Goal: Communication & Community: Answer question/provide support

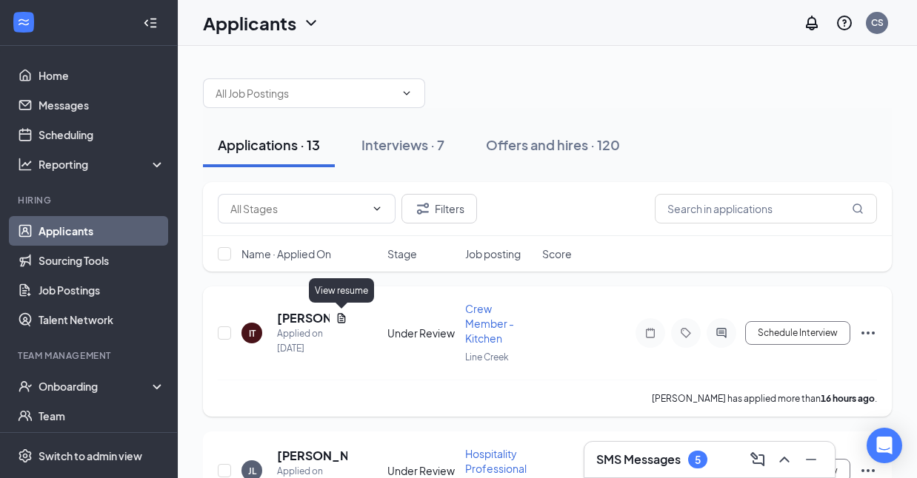
click at [338, 319] on icon "Document" at bounding box center [342, 319] width 12 height 12
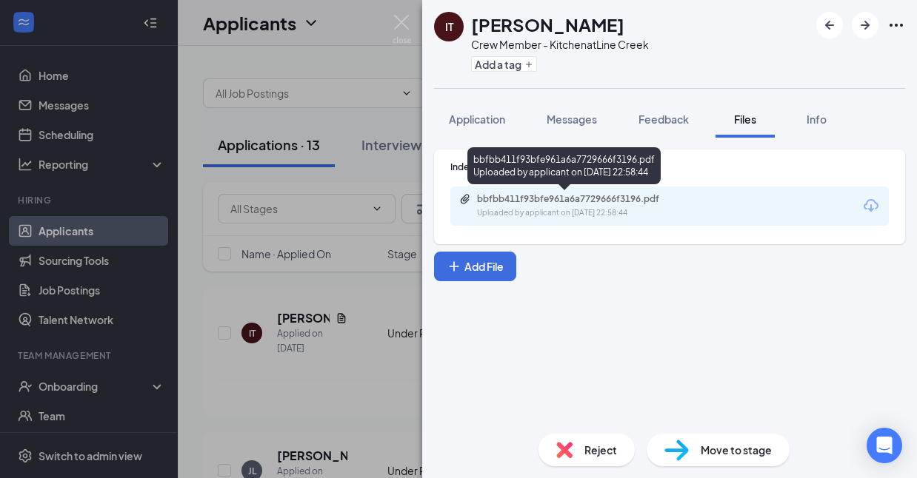
click at [584, 204] on div "bbfbb411f93bfe961a6a7729666f3196.pdf" at bounding box center [580, 199] width 207 height 12
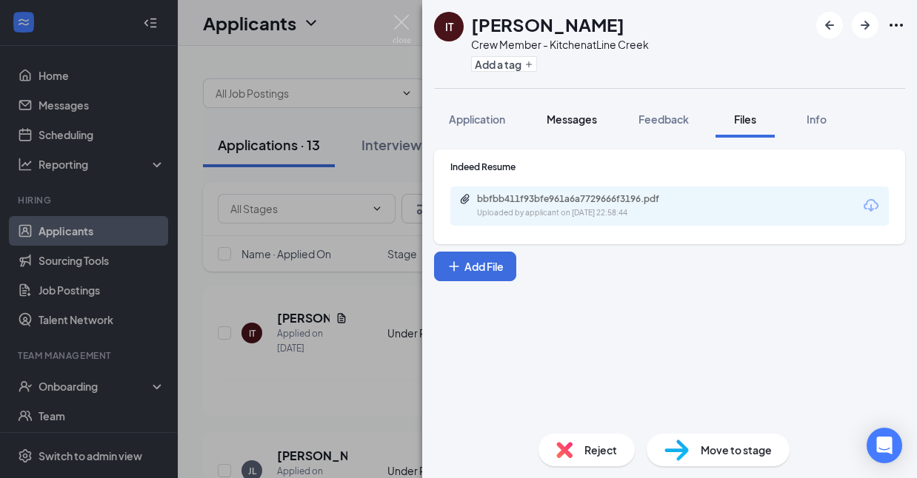
click at [572, 130] on button "Messages" at bounding box center [572, 119] width 80 height 37
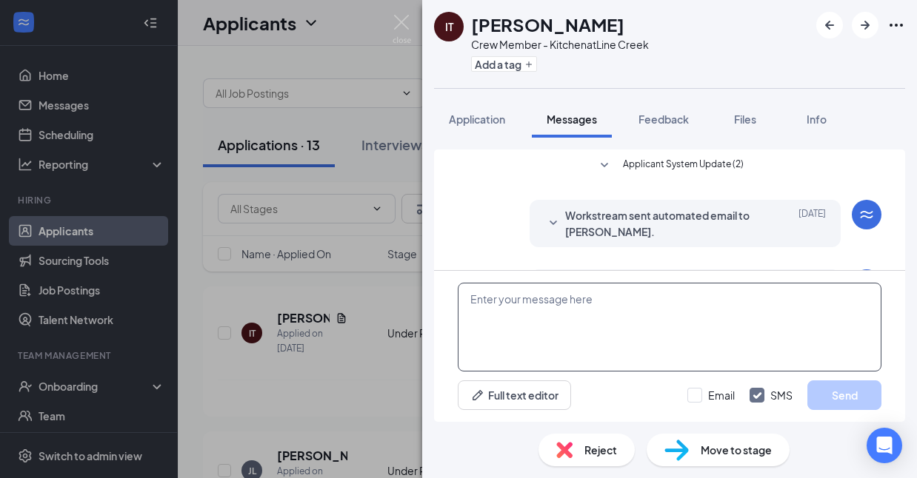
scroll to position [61, 0]
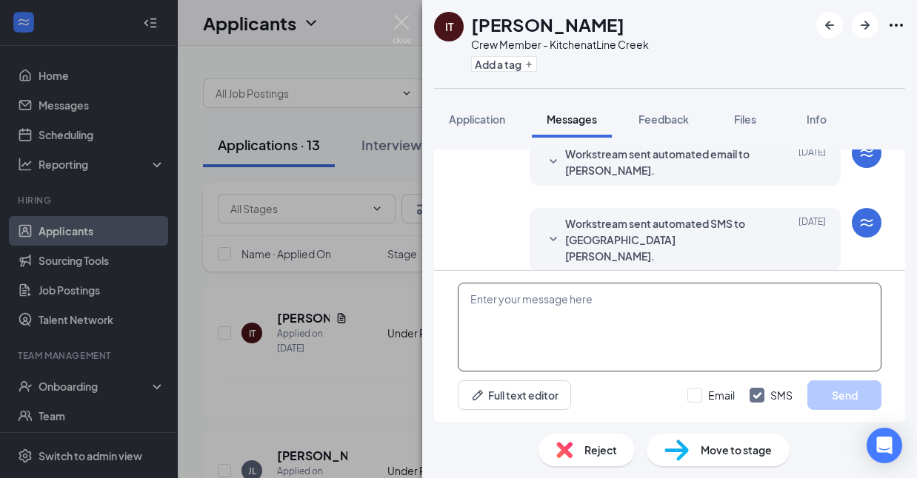
click at [566, 324] on textarea at bounding box center [670, 327] width 424 height 89
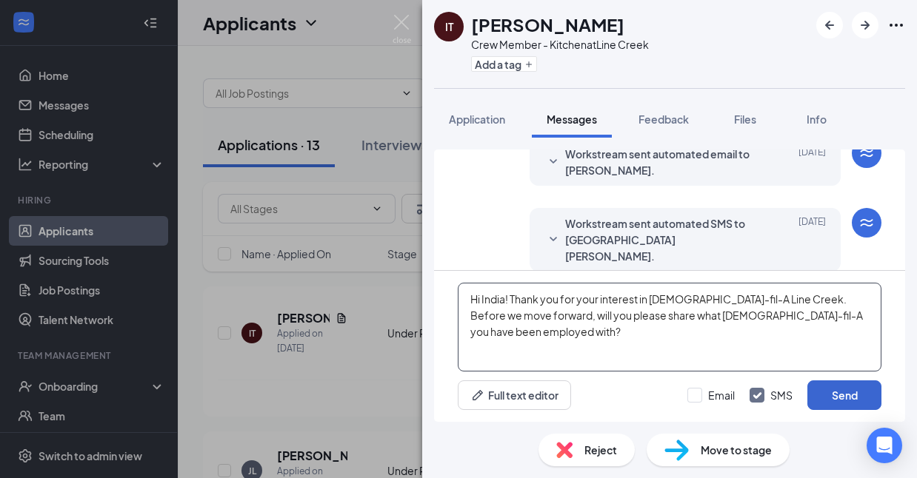
type textarea "Hi India! Thank you for your interest in [DEMOGRAPHIC_DATA]-fil-A Line Creek. B…"
click at [844, 387] on button "Send" at bounding box center [844, 396] width 74 height 30
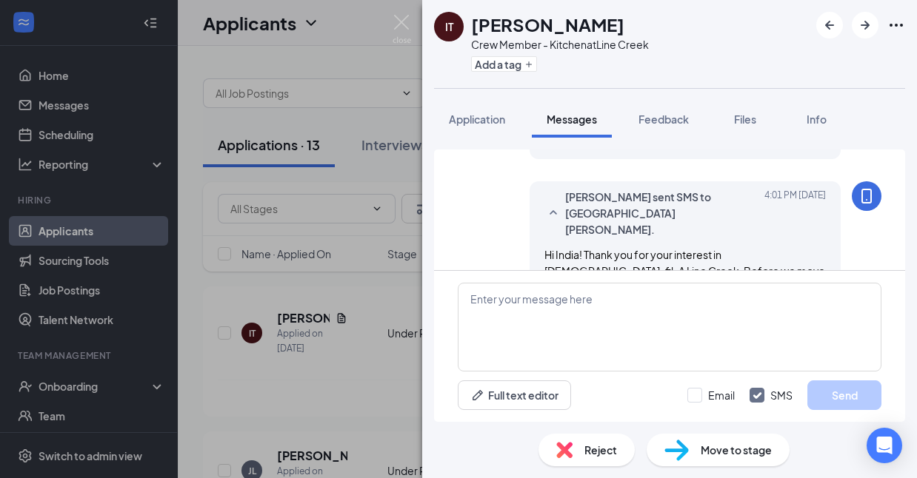
scroll to position [189, 0]
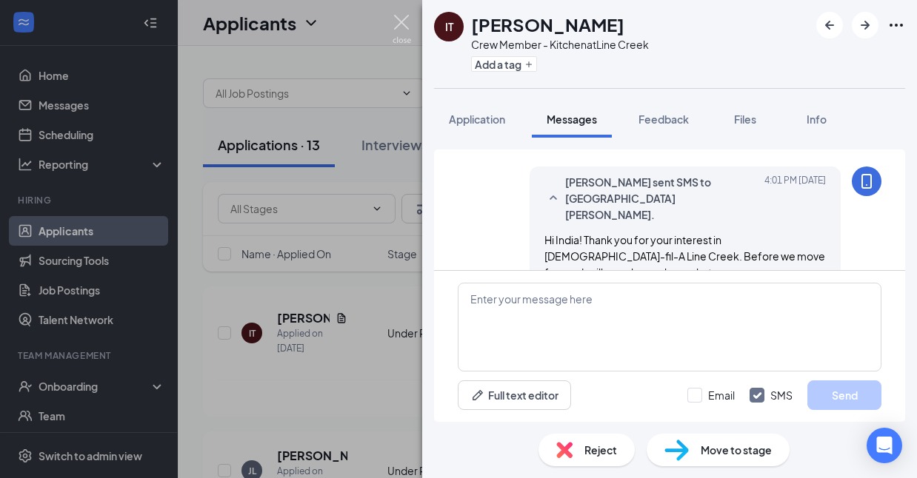
click at [402, 22] on img at bounding box center [402, 29] width 19 height 29
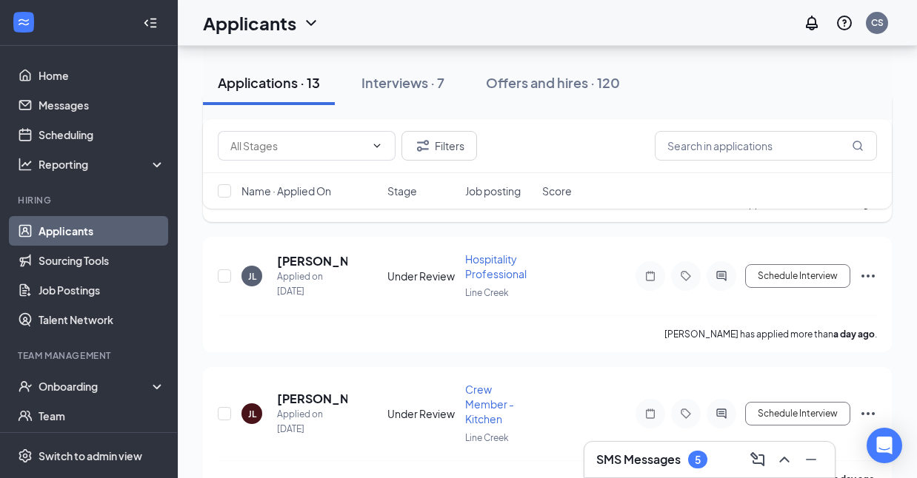
scroll to position [196, 0]
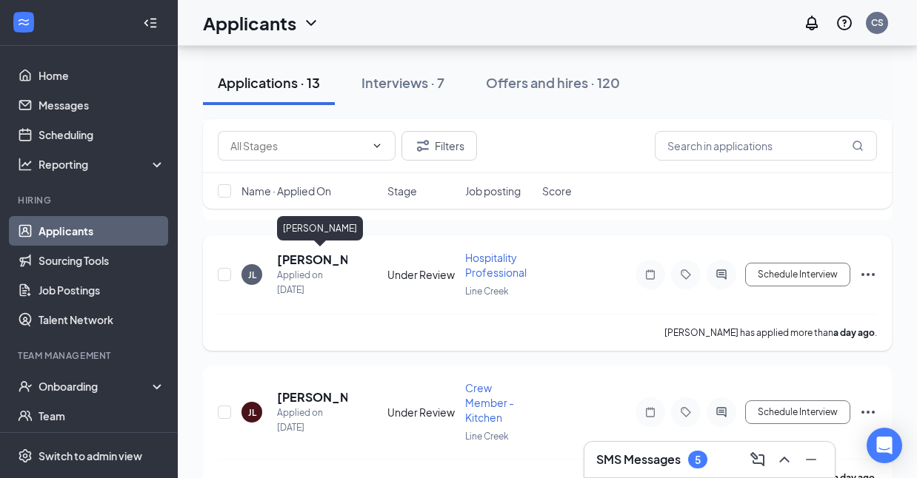
click at [307, 261] on h5 "[PERSON_NAME]" at bounding box center [312, 260] width 70 height 16
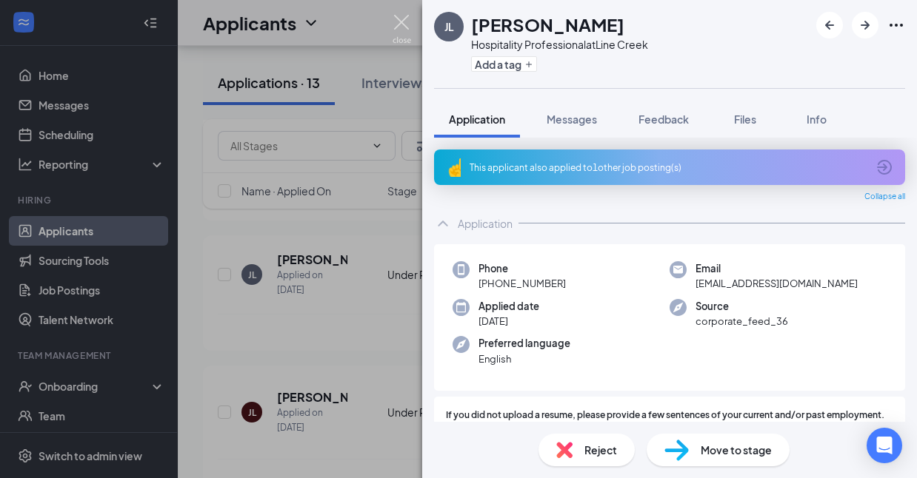
click at [403, 21] on img at bounding box center [402, 29] width 19 height 29
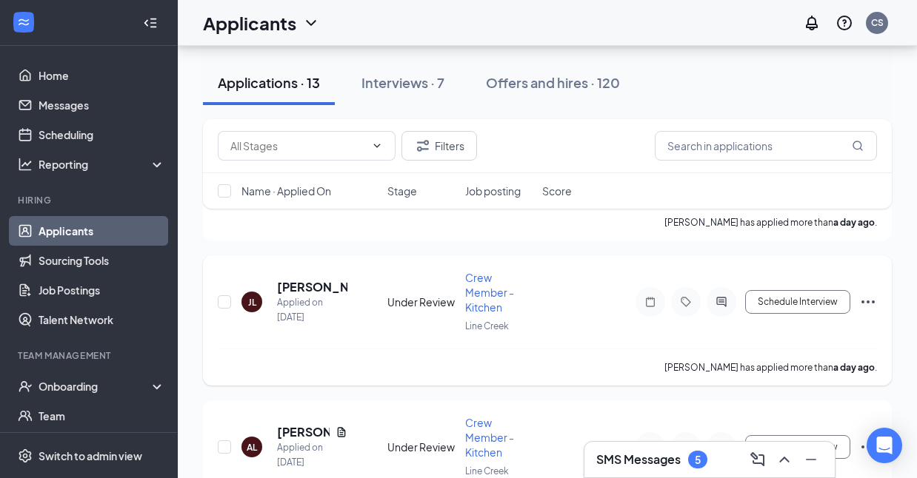
scroll to position [307, 0]
click at [727, 296] on icon "ActiveChat" at bounding box center [721, 302] width 18 height 12
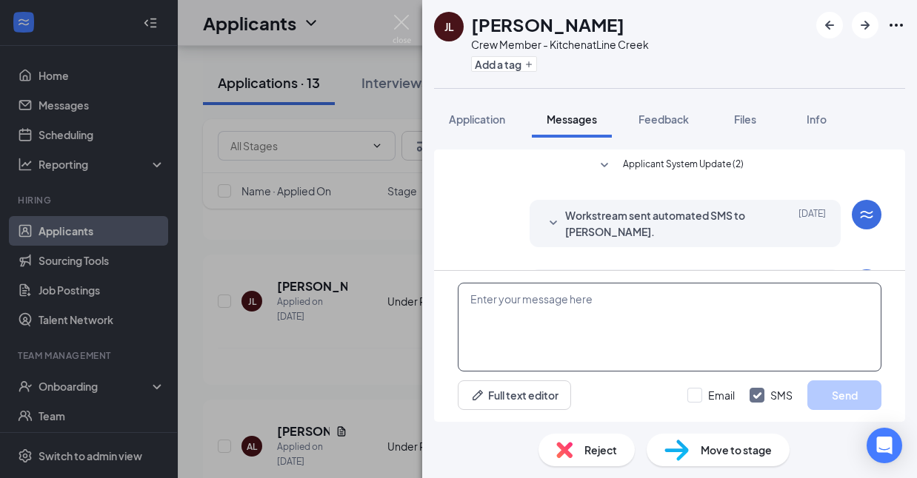
scroll to position [61, 0]
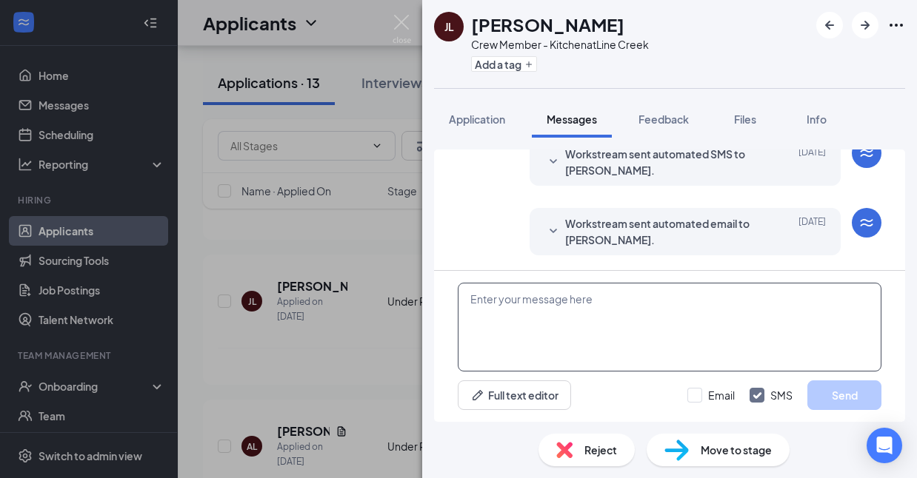
click at [707, 324] on textarea at bounding box center [670, 327] width 424 height 89
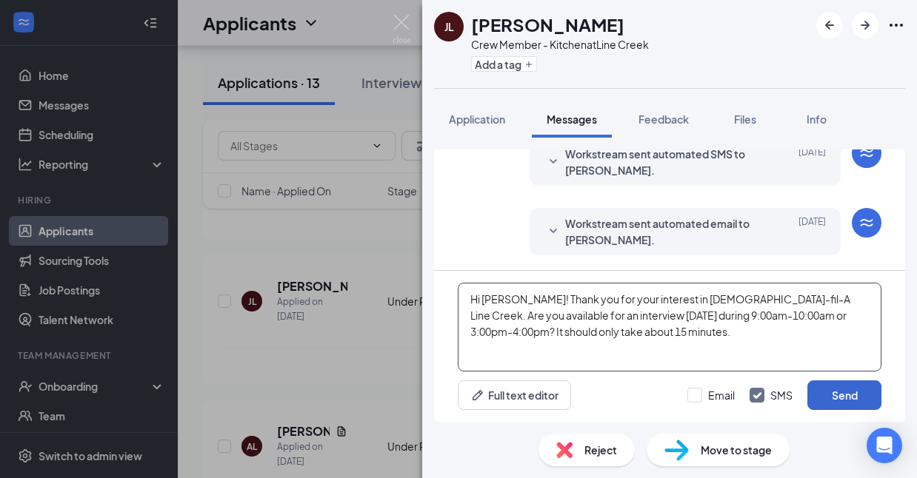
type textarea "Hi [PERSON_NAME]! Thank you for your interest in [DEMOGRAPHIC_DATA]-fil-A Line …"
click at [854, 391] on button "Send" at bounding box center [844, 396] width 74 height 30
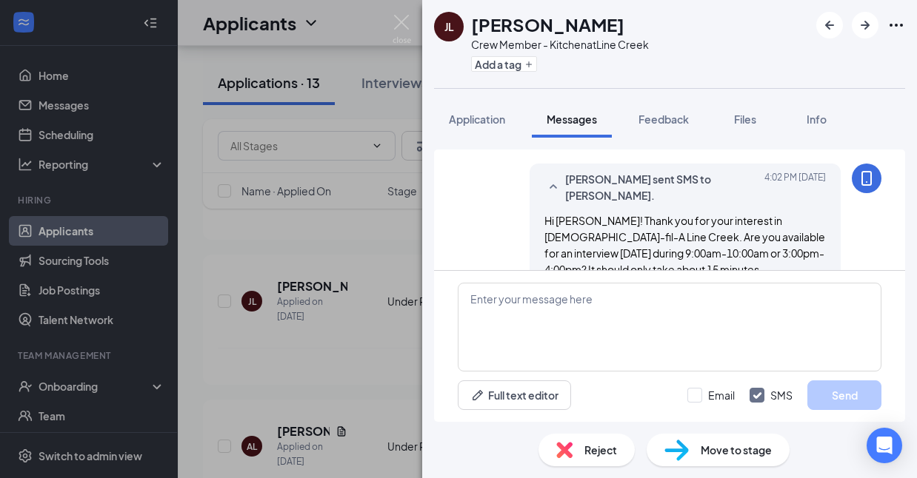
scroll to position [190, 0]
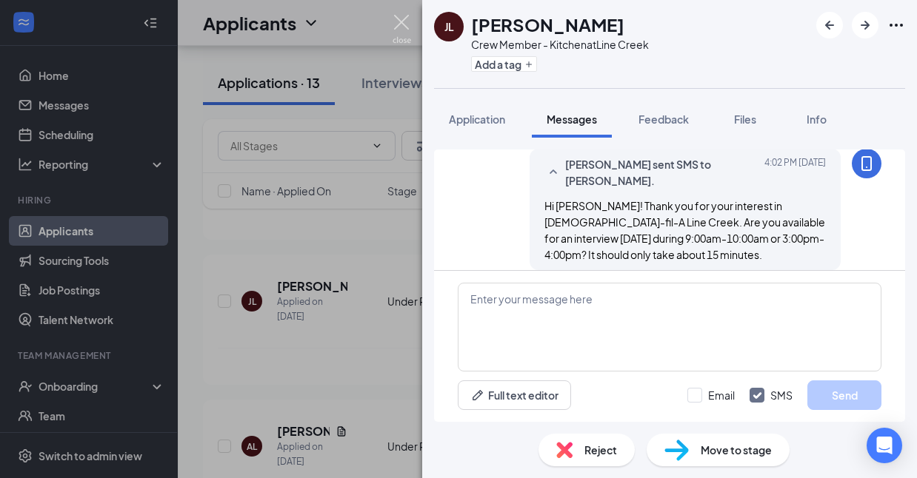
click at [398, 25] on img at bounding box center [402, 29] width 19 height 29
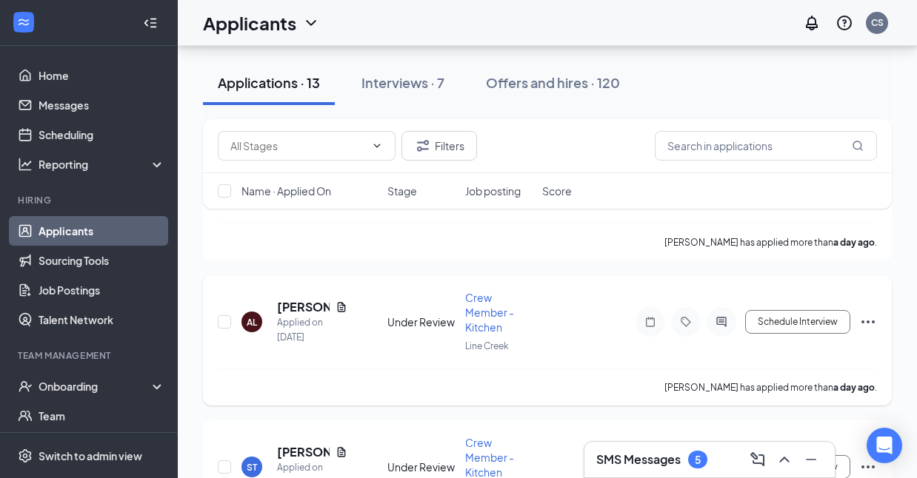
scroll to position [433, 0]
click at [646, 466] on h3 "SMS Messages" at bounding box center [638, 460] width 84 height 16
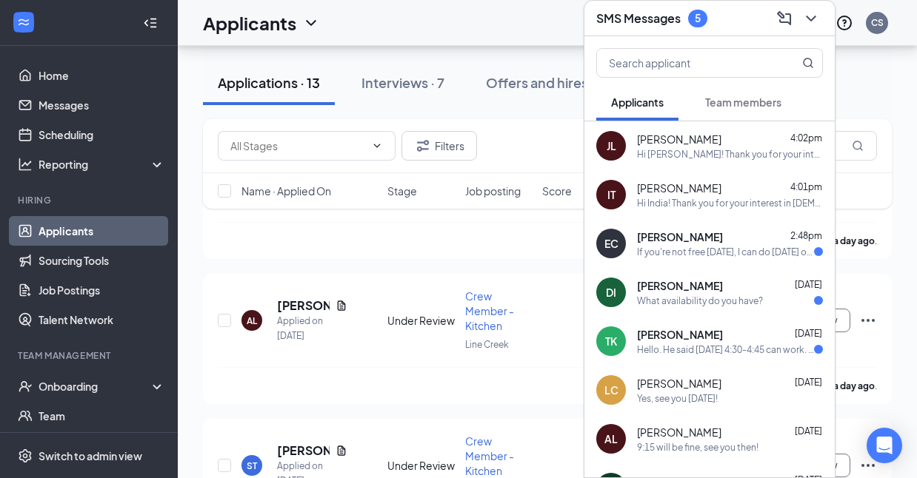
click at [701, 256] on div "If you're not free [DATE], I can do [DATE] or [DATE]. Just let me know. I just …" at bounding box center [725, 252] width 177 height 13
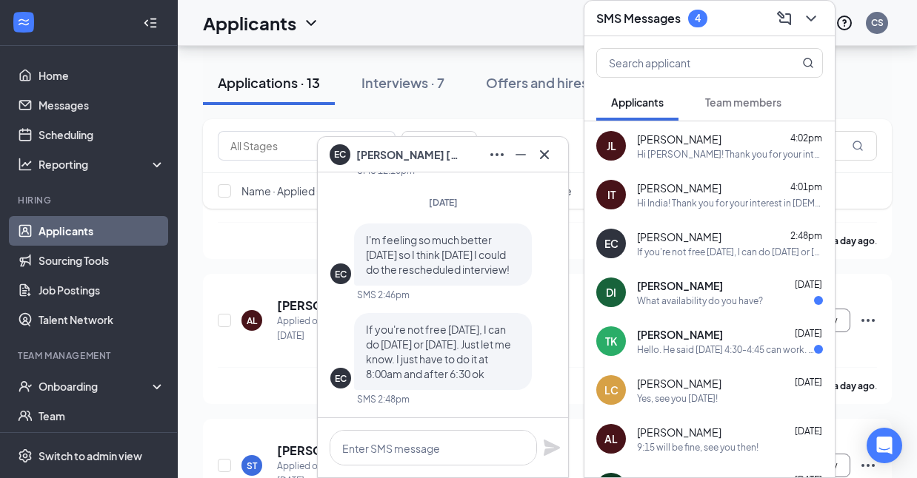
scroll to position [207, 0]
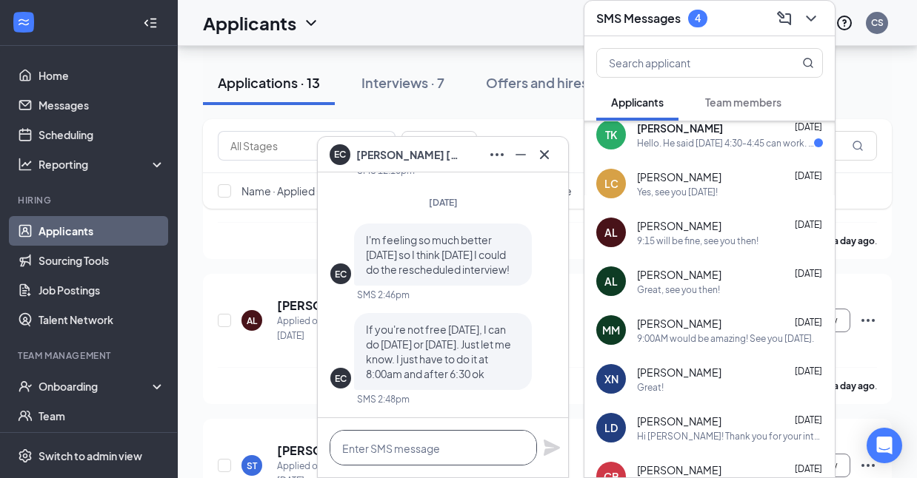
click at [395, 453] on textarea at bounding box center [433, 448] width 207 height 36
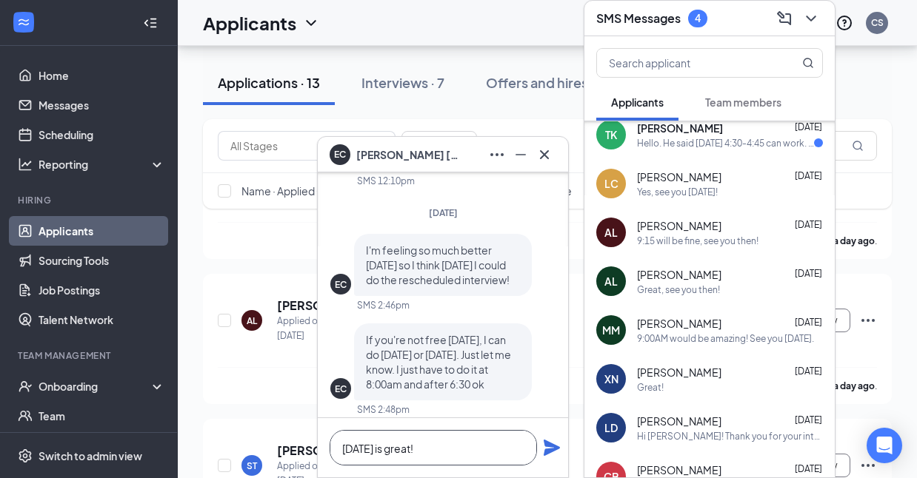
scroll to position [0, 0]
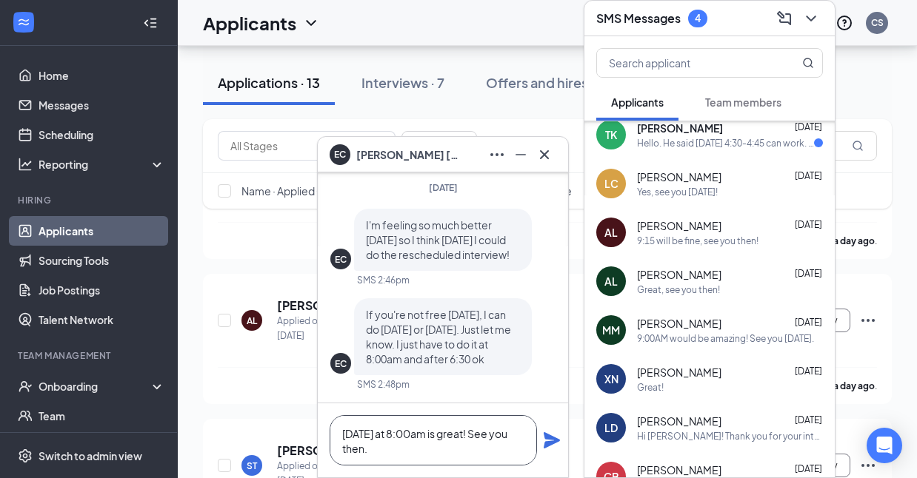
type textarea "[DATE] at 8:00am is great! See you then."
click at [553, 434] on icon "Plane" at bounding box center [552, 441] width 18 height 18
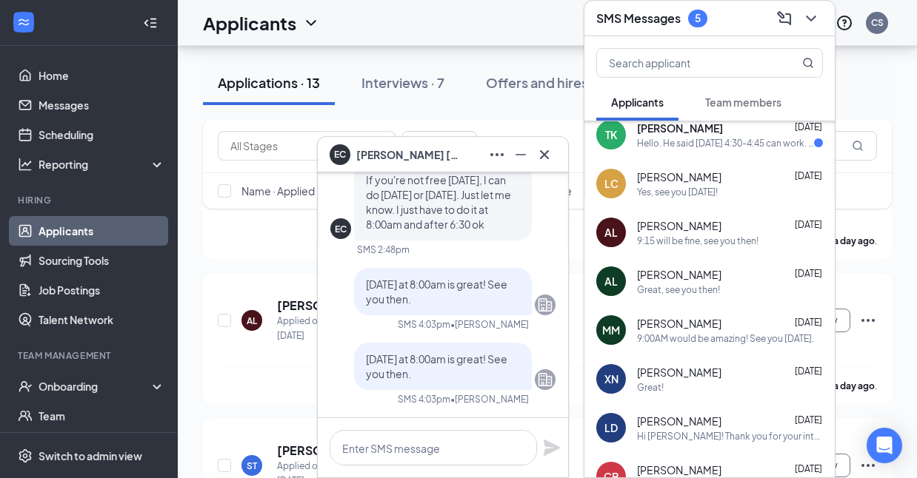
click at [699, 134] on div "[PERSON_NAME] [DATE]" at bounding box center [730, 128] width 186 height 15
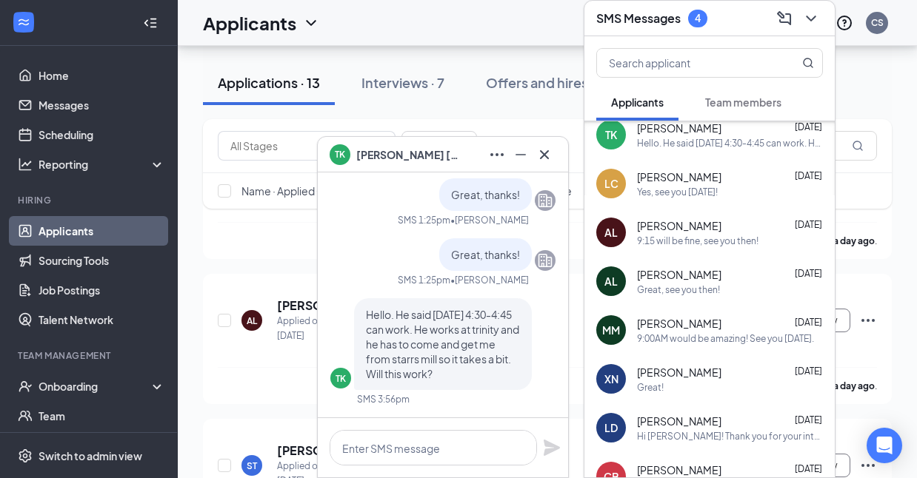
click at [484, 404] on div "TK Hello. He said [DATE] 4:30-4:45 can work. He works at trinity and he has to …" at bounding box center [442, 351] width 225 height 107
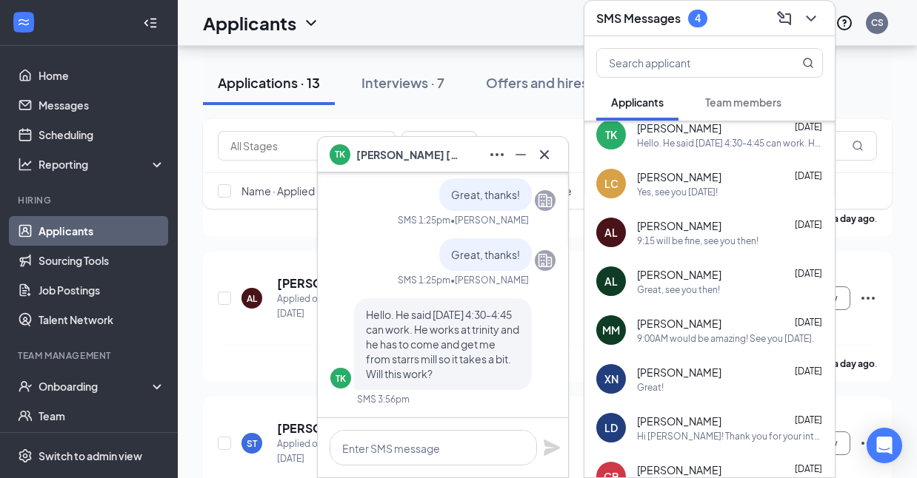
scroll to position [456, 0]
click at [413, 448] on textarea at bounding box center [433, 448] width 207 height 36
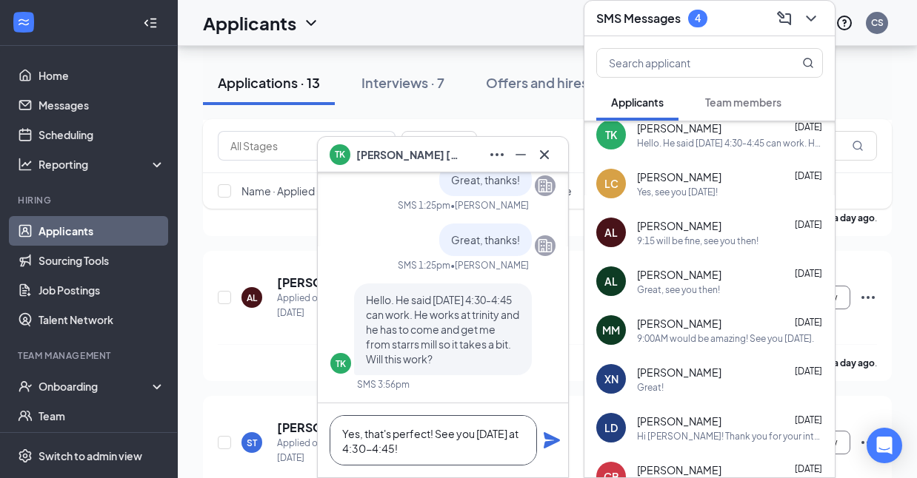
type textarea "Yes, that's perfect! See you [DATE] at 4:30-4:45!"
click at [552, 440] on icon "Plane" at bounding box center [552, 441] width 18 height 18
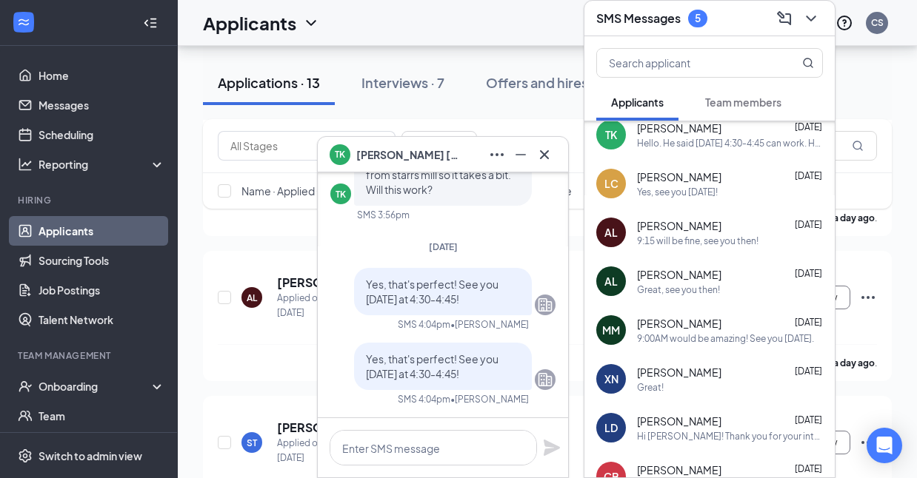
scroll to position [11, 0]
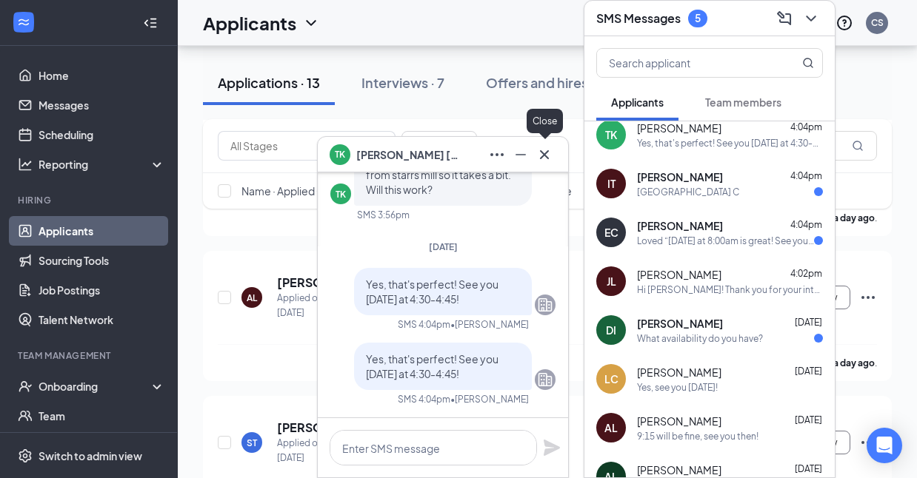
click at [547, 155] on icon "Cross" at bounding box center [544, 155] width 18 height 18
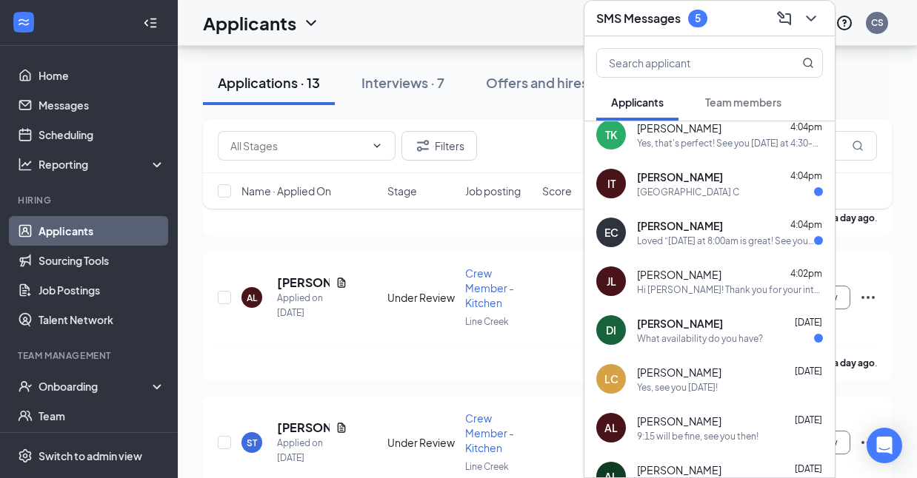
click at [733, 196] on div "[GEOGRAPHIC_DATA] C" at bounding box center [688, 192] width 102 height 13
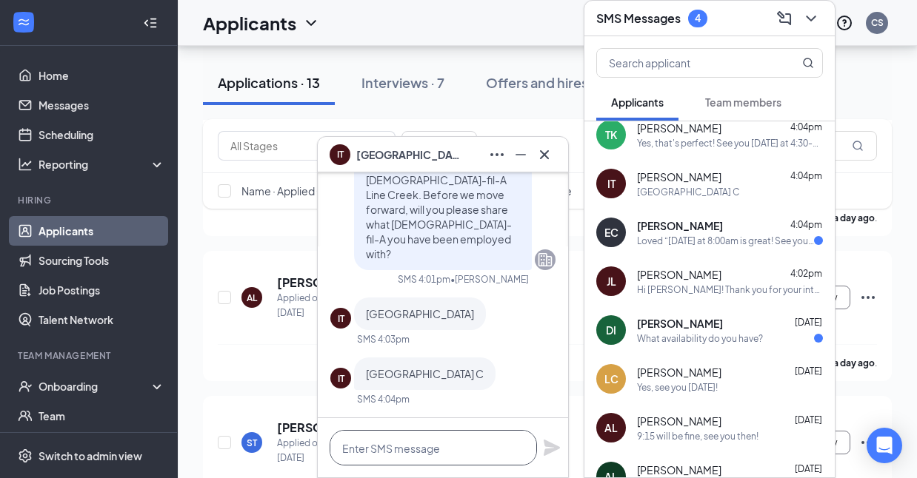
click at [408, 446] on textarea at bounding box center [433, 448] width 207 height 36
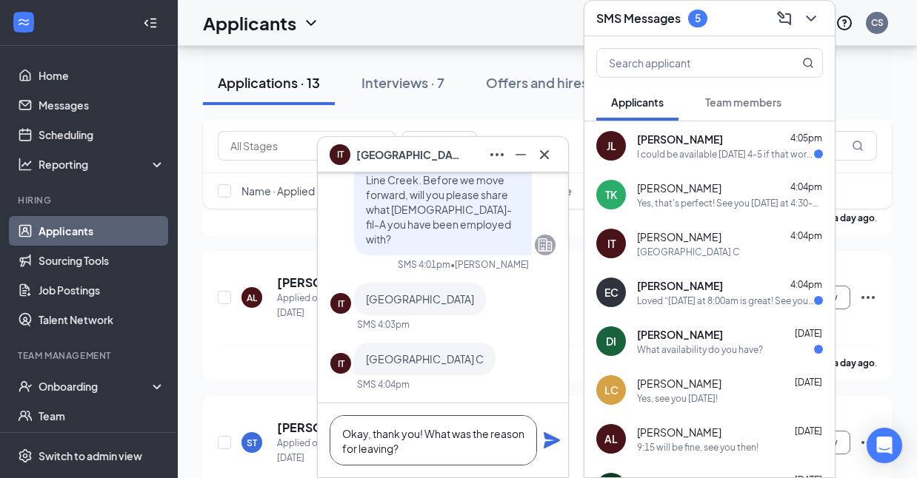
click at [424, 437] on textarea "Okay, thank you! What was the reason for leaving?" at bounding box center [433, 440] width 207 height 50
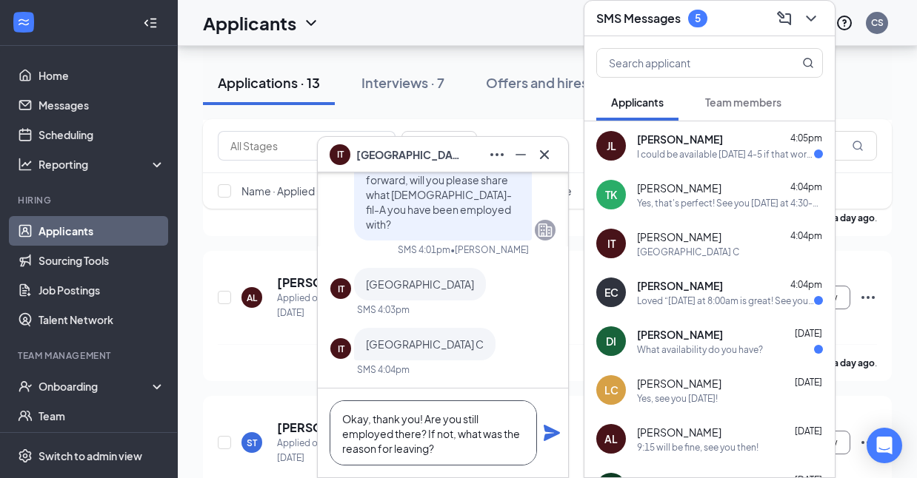
type textarea "Okay, thank you! Are you still employed there? If not, what was the reason for …"
click at [540, 430] on div "Okay, thank you! Are you still employed there? If not, what was the reason for …" at bounding box center [443, 433] width 250 height 89
